Goal: Information Seeking & Learning: Learn about a topic

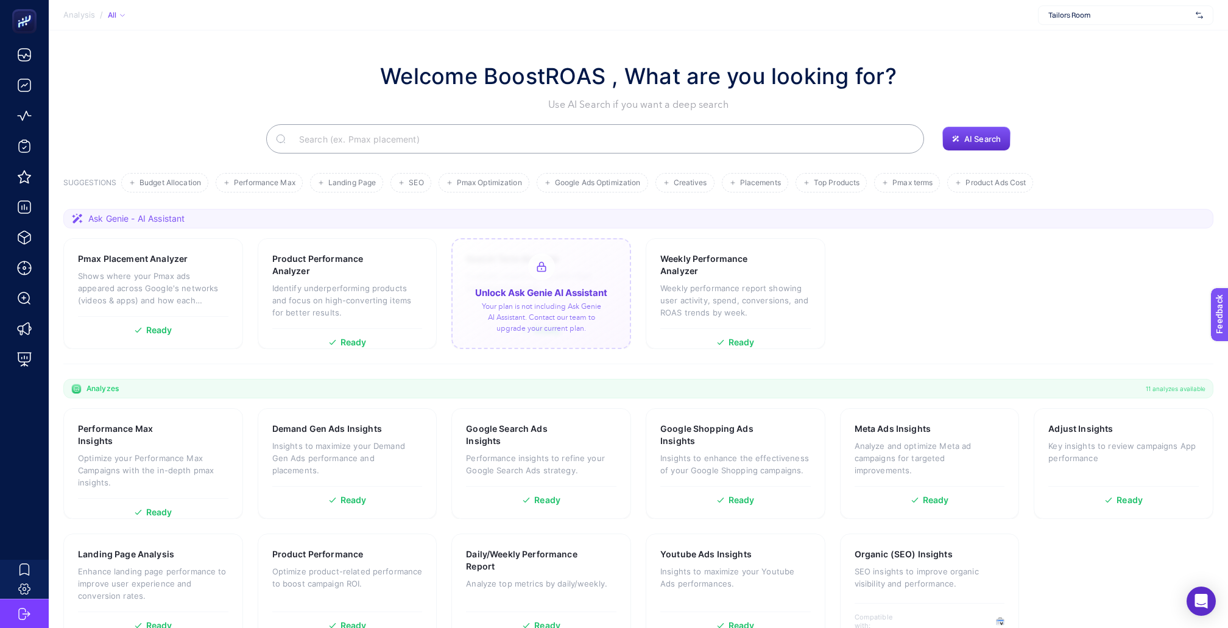
click at [1094, 17] on span "Tailors Room" at bounding box center [1119, 15] width 142 height 10
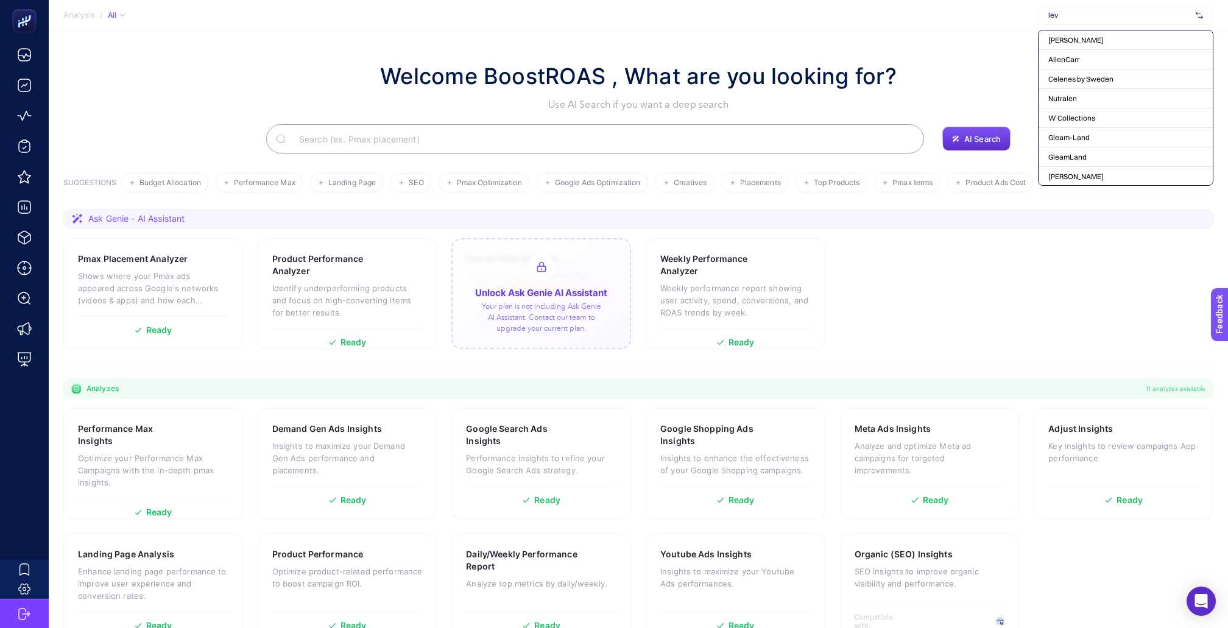
type input "levi"
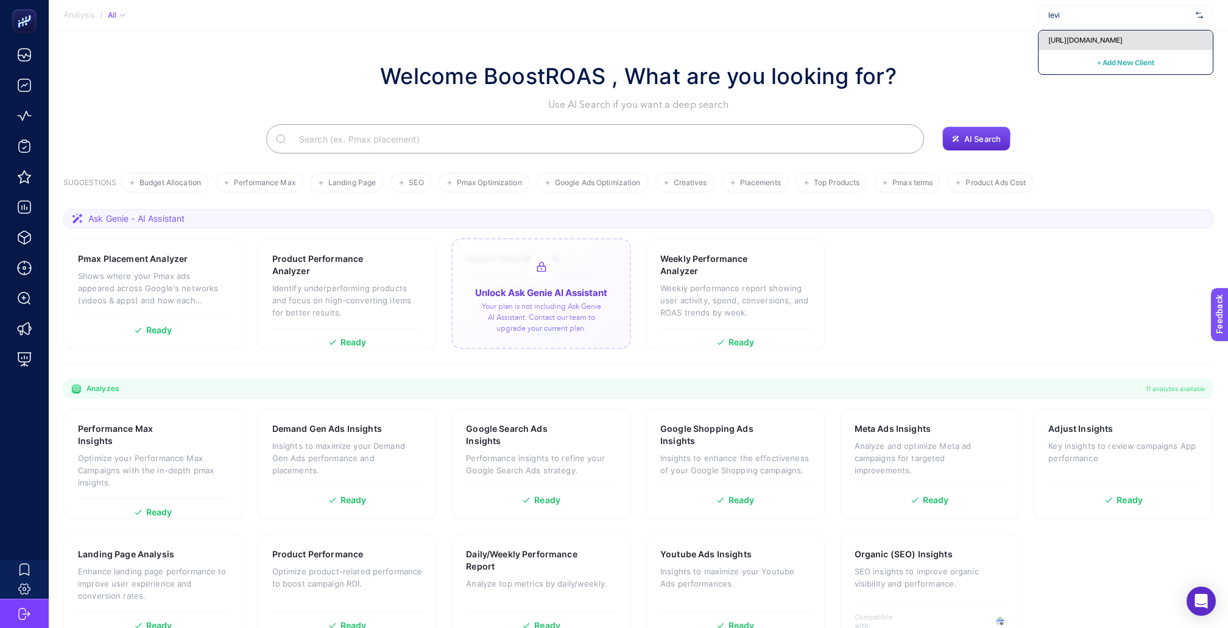
click at [1084, 38] on span "[URL][DOMAIN_NAME]" at bounding box center [1085, 40] width 74 height 10
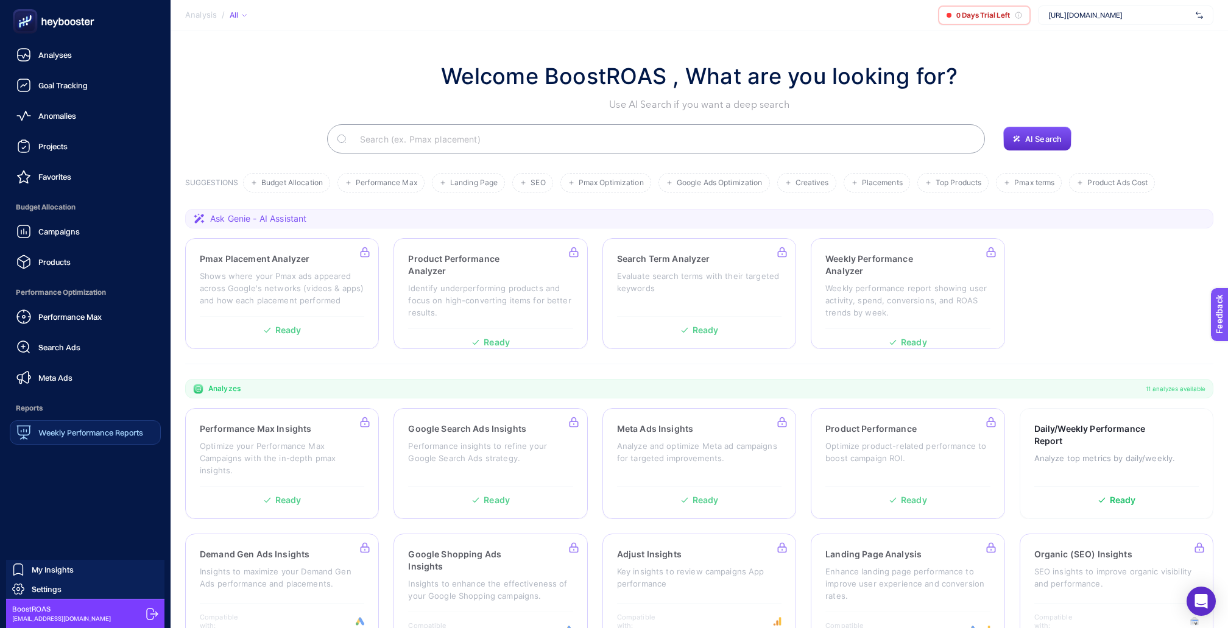
click at [55, 427] on span "Weekly Performance Reports" at bounding box center [90, 432] width 105 height 10
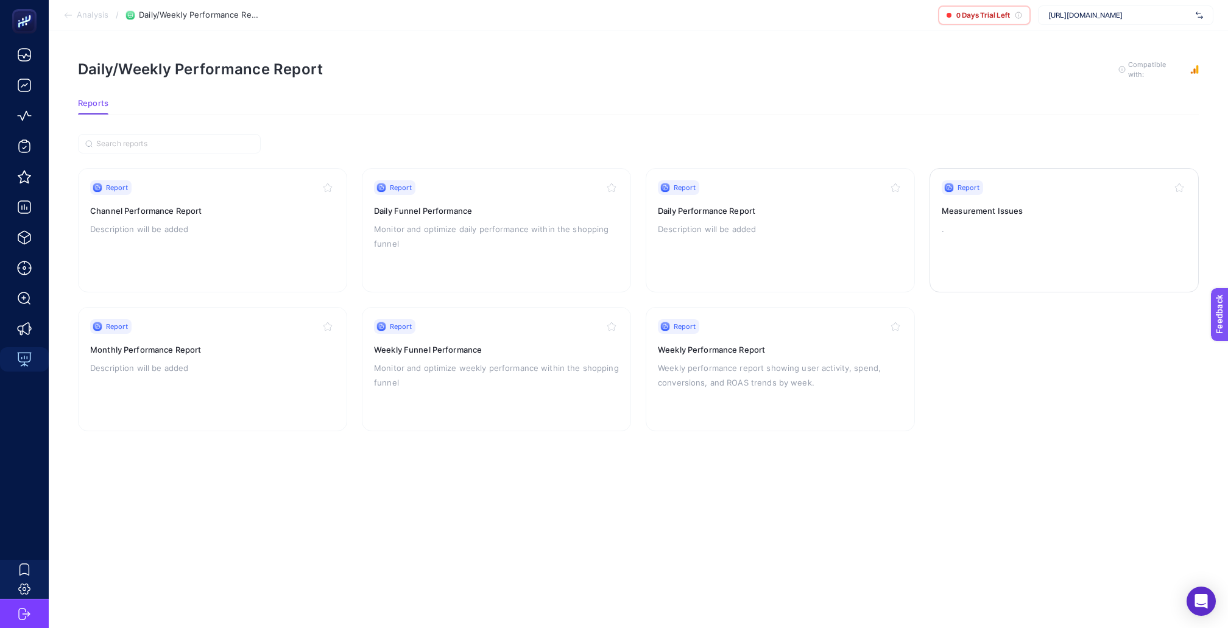
click at [1038, 205] on h3 "Measurement Issues" at bounding box center [1063, 211] width 245 height 12
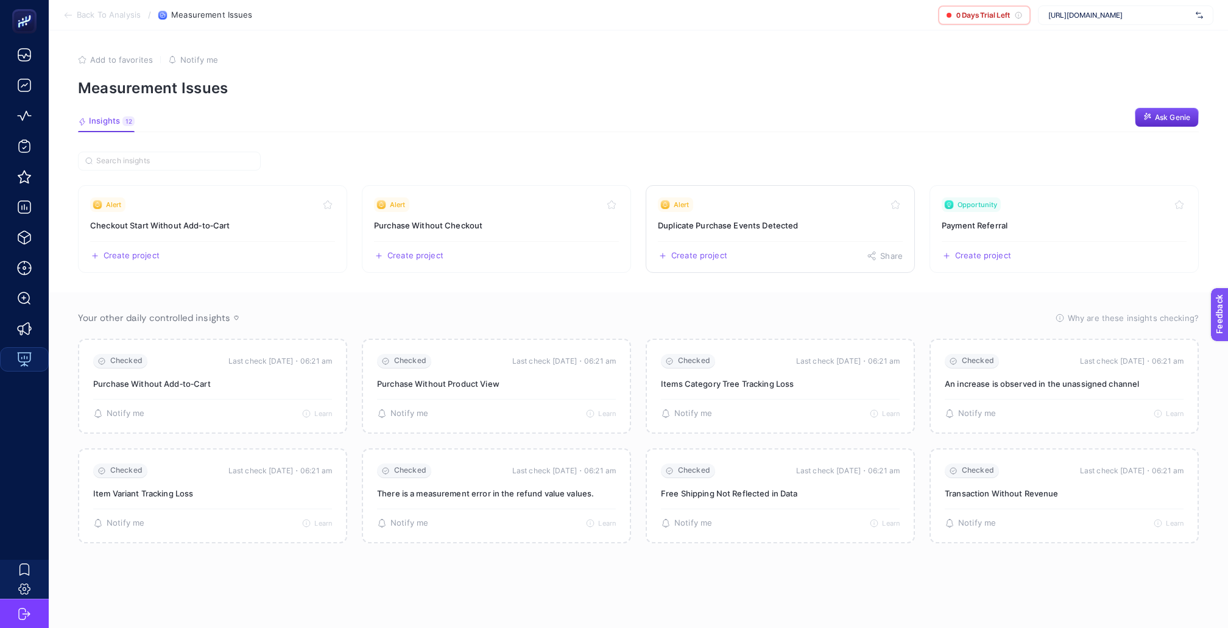
click at [741, 202] on div "Alert" at bounding box center [780, 204] width 245 height 15
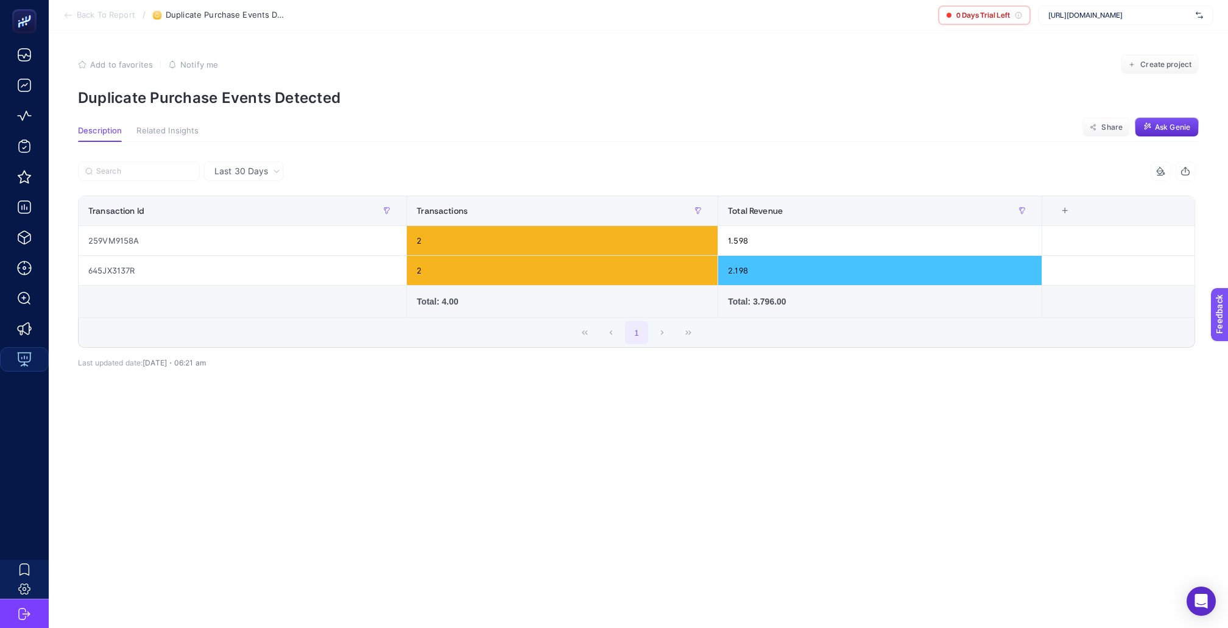
click at [108, 17] on span "Back To Report" at bounding box center [106, 15] width 58 height 10
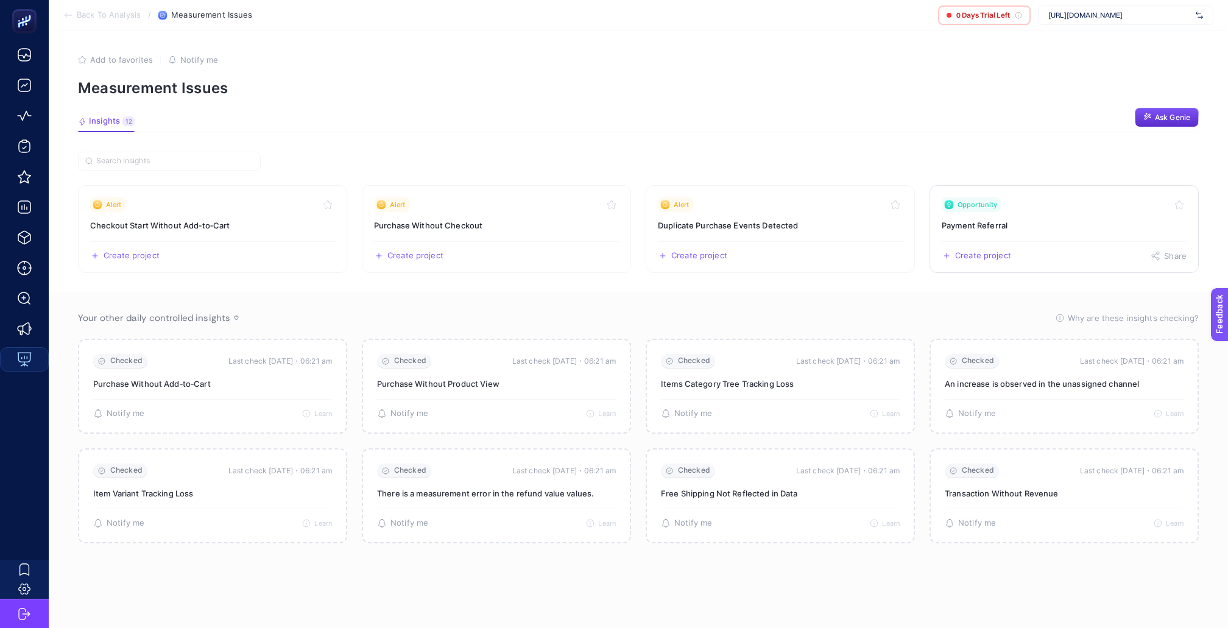
click at [972, 207] on link "Opportunity Payment Referral Create project Share" at bounding box center [1063, 229] width 269 height 88
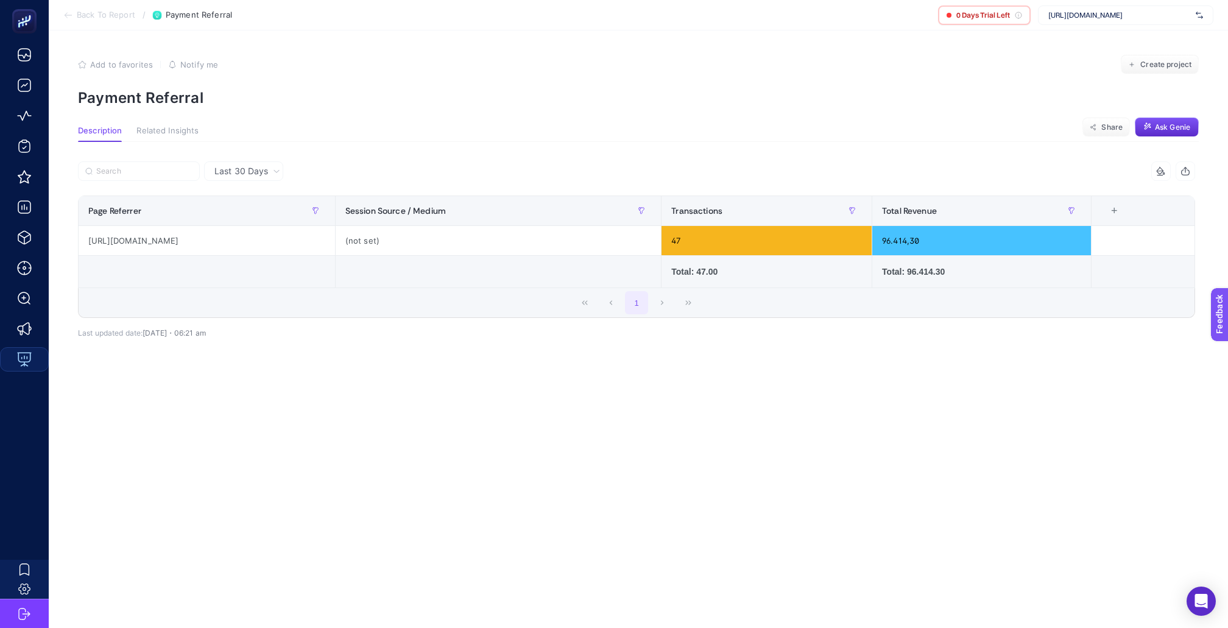
click at [107, 10] on span "Back To Report" at bounding box center [106, 15] width 58 height 10
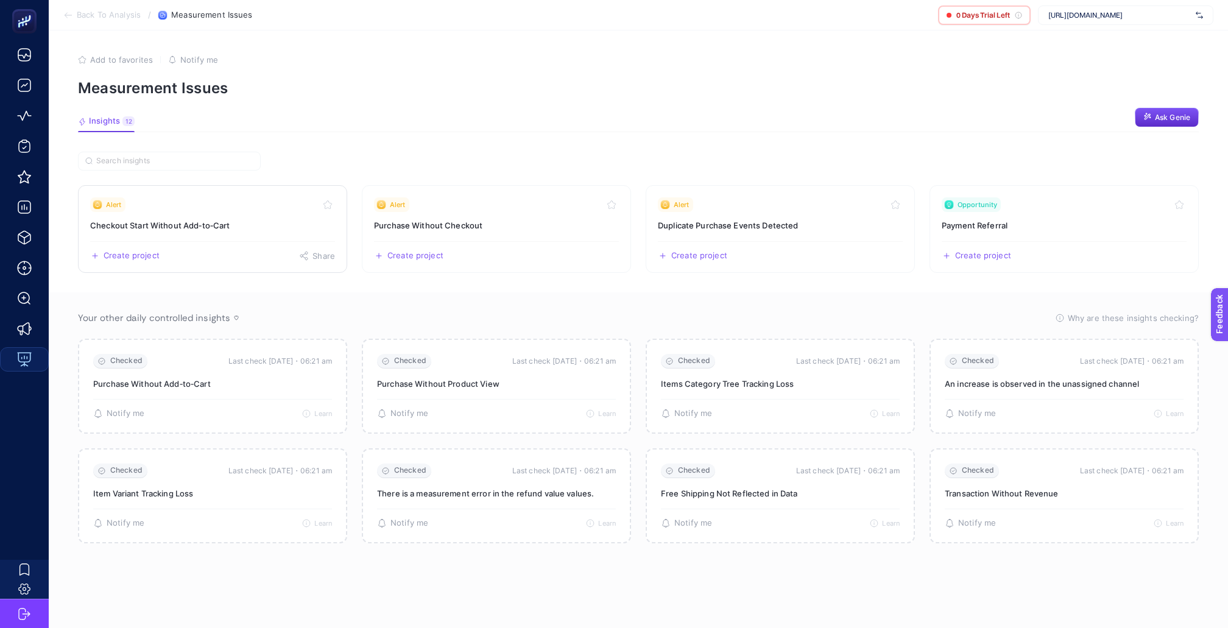
click at [215, 222] on link "Alert Checkout Start Without Add‑to‑Cart Create project Share" at bounding box center [212, 229] width 269 height 88
